Goal: Communication & Community: Answer question/provide support

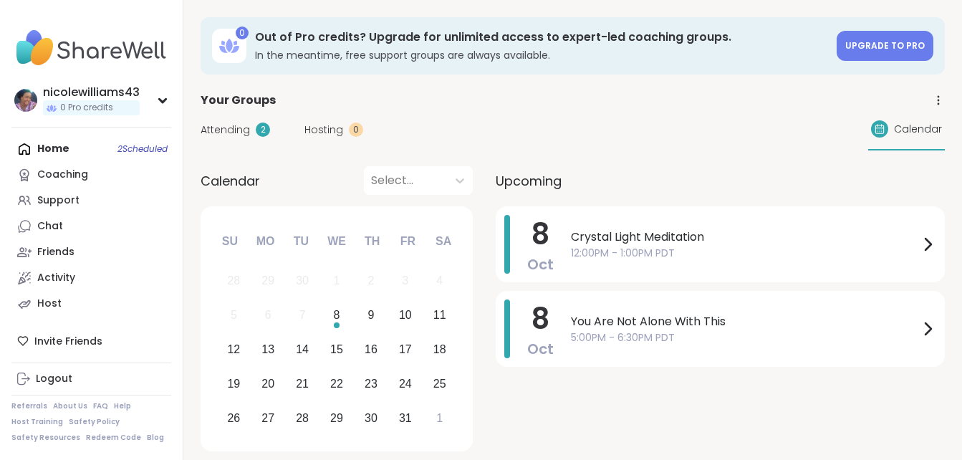
click at [57, 151] on div "Home 2 Scheduled Coaching Support Chat Friends Activity Host" at bounding box center [91, 226] width 160 height 181
click at [595, 232] on span "Crystal Light Meditation" at bounding box center [745, 237] width 348 height 17
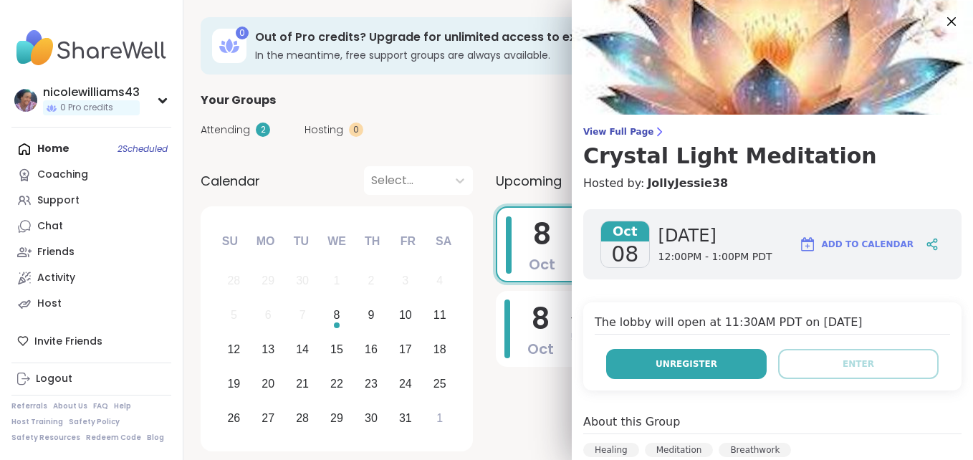
click at [668, 361] on span "Unregister" at bounding box center [687, 364] width 62 height 13
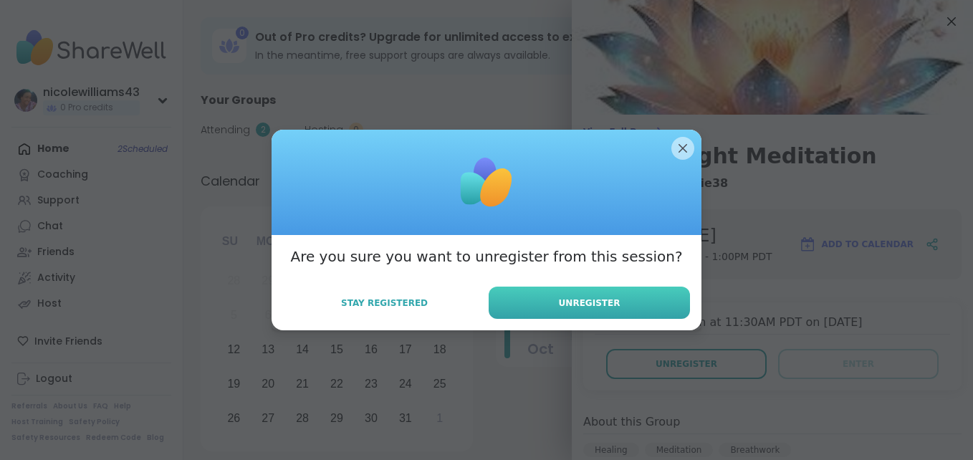
click at [611, 300] on button "Unregister" at bounding box center [589, 303] width 201 height 32
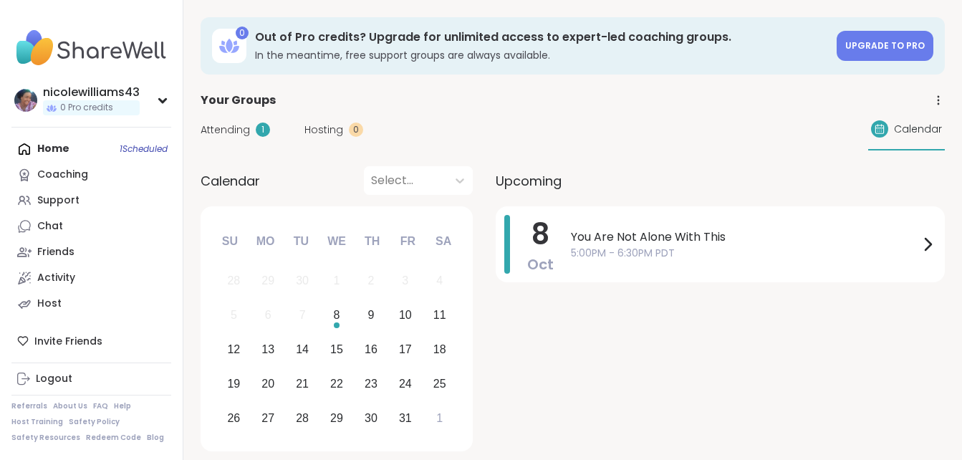
click at [47, 158] on div "Home 1 Scheduled Coaching Support Chat Friends Activity Host" at bounding box center [91, 226] width 160 height 181
click at [61, 231] on div "Chat" at bounding box center [50, 226] width 26 height 14
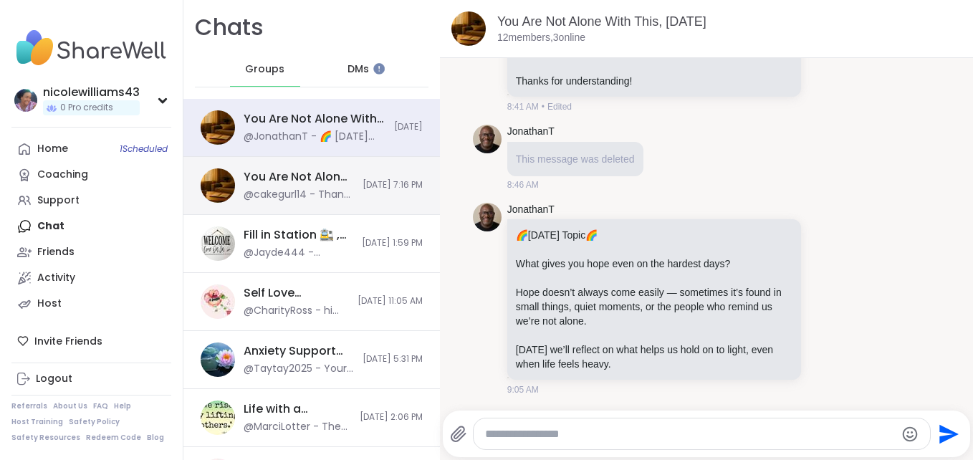
click at [335, 190] on div "You Are Not Alone With This, [DATE] @cakegurl14 - Thank you so much for a great…" at bounding box center [311, 186] width 257 height 58
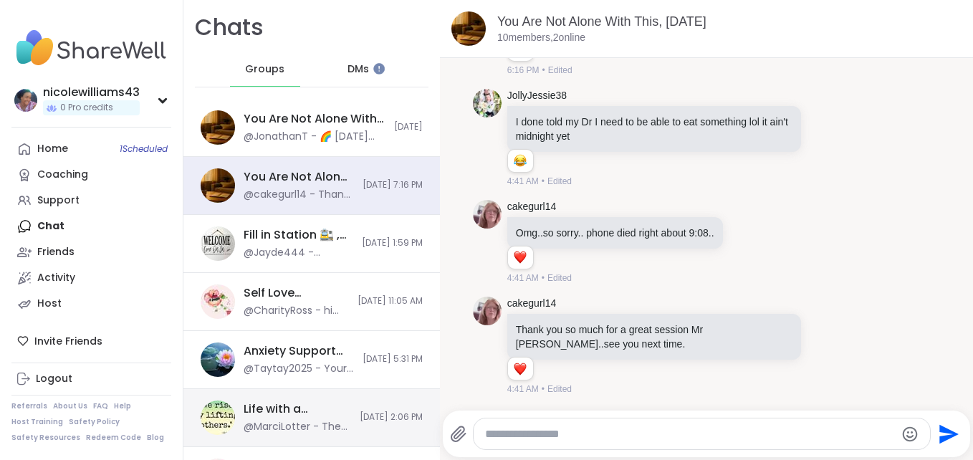
click at [360, 422] on span "[DATE] 2:06 PM" at bounding box center [391, 417] width 63 height 12
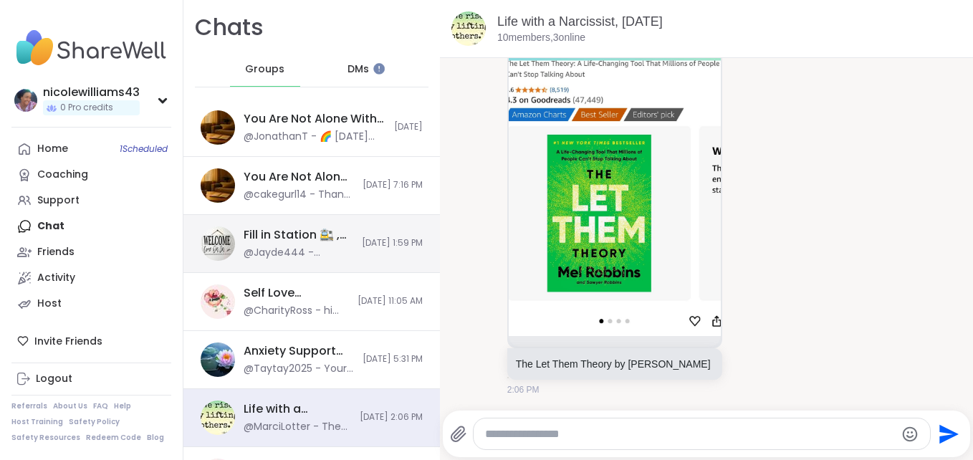
click at [353, 253] on div "Fill in Station 🚉 , [DATE] @Jayde444 - Yeah actually quite upset it was somethi…" at bounding box center [311, 244] width 257 height 58
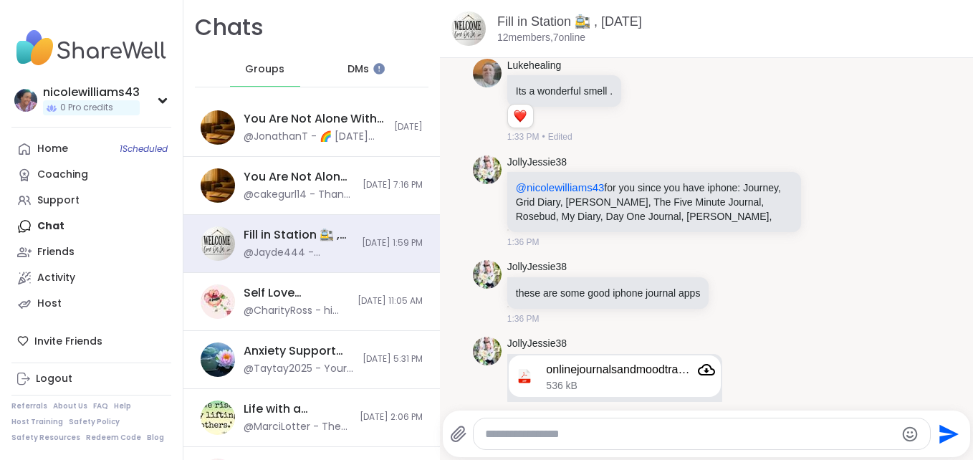
scroll to position [4177, 0]
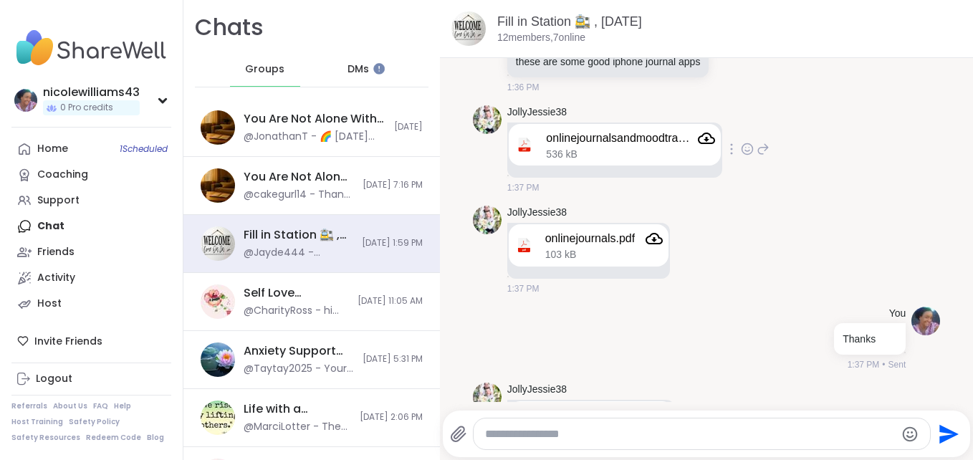
click at [702, 147] on icon "Attachment" at bounding box center [706, 138] width 17 height 17
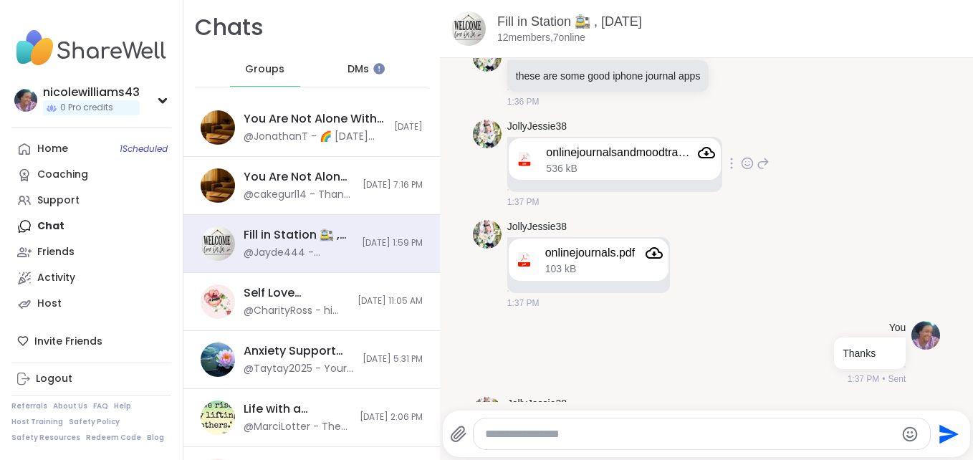
scroll to position [4162, 0]
click at [659, 262] on icon "Attachment" at bounding box center [654, 253] width 17 height 17
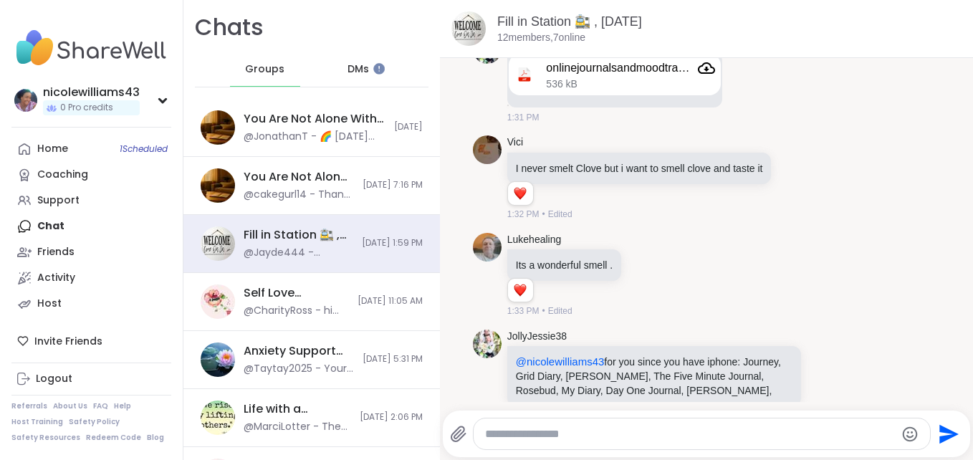
scroll to position [3887, 0]
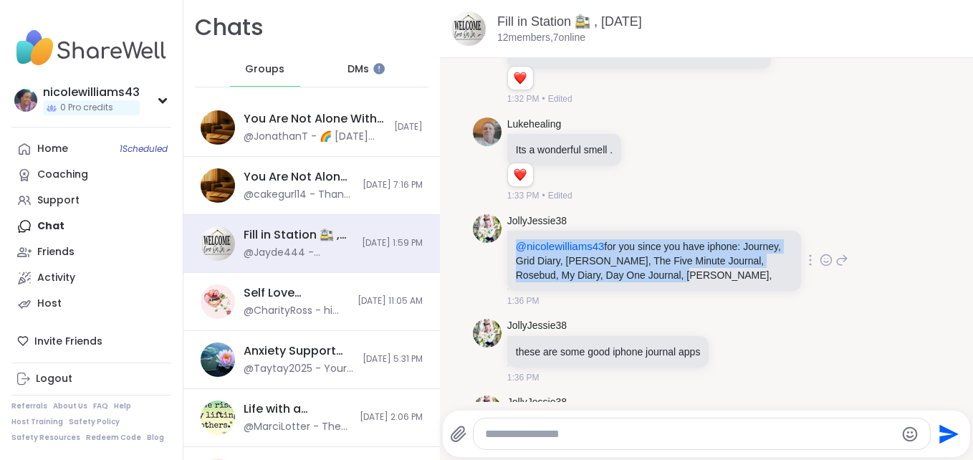
drag, startPoint x: 509, startPoint y: 271, endPoint x: 762, endPoint y: 318, distance: 257.4
click at [762, 291] on div "@nicolewilliams43 for you since you have iphone: Journey, Grid Diary, [PERSON_N…" at bounding box center [654, 261] width 294 height 60
drag, startPoint x: 762, startPoint y: 318, endPoint x: 674, endPoint y: 284, distance: 94.6
copy p "@nicolewilliams43 for you since you have iphone: Journey, Grid Diary, [PERSON_N…"
